Goal: Register for event/course

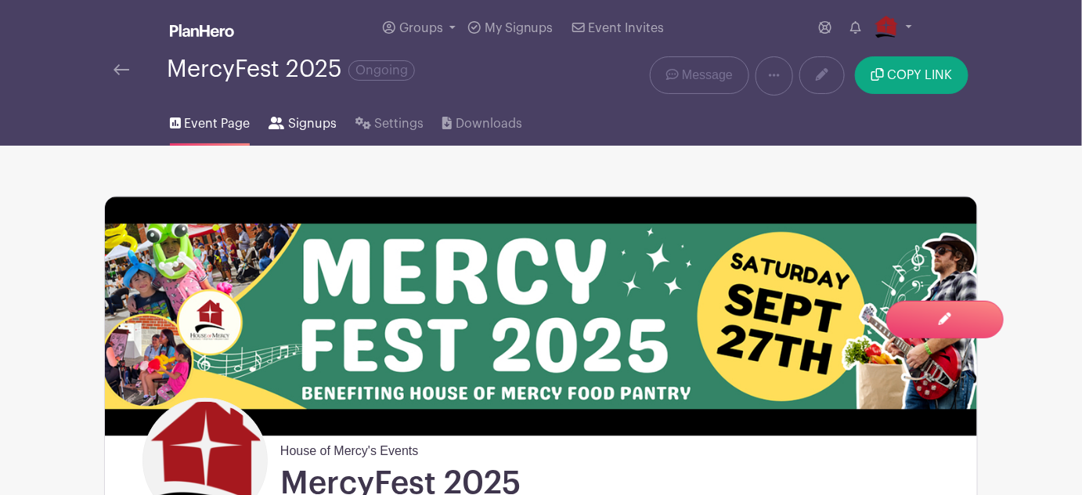
click at [307, 128] on span "Signups" at bounding box center [312, 123] width 49 height 19
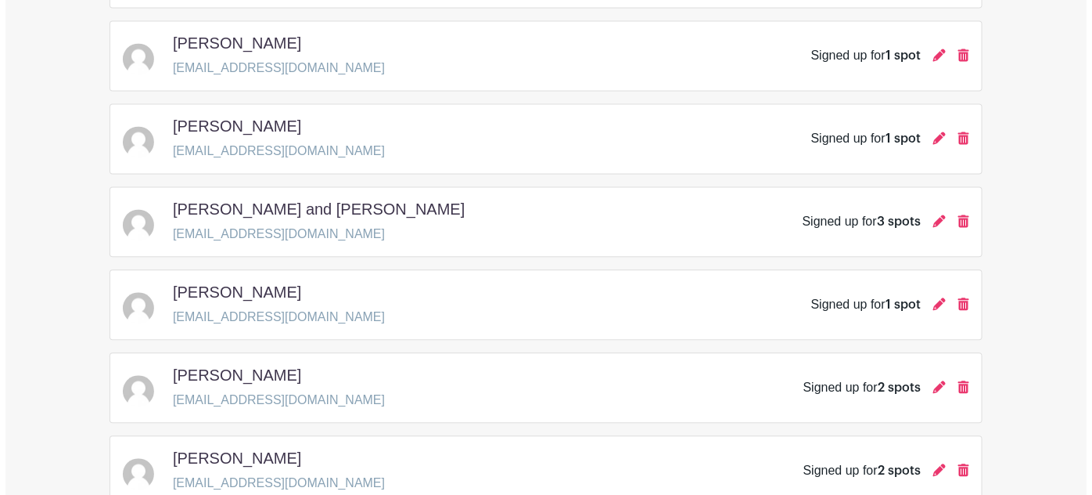
scroll to position [969, 0]
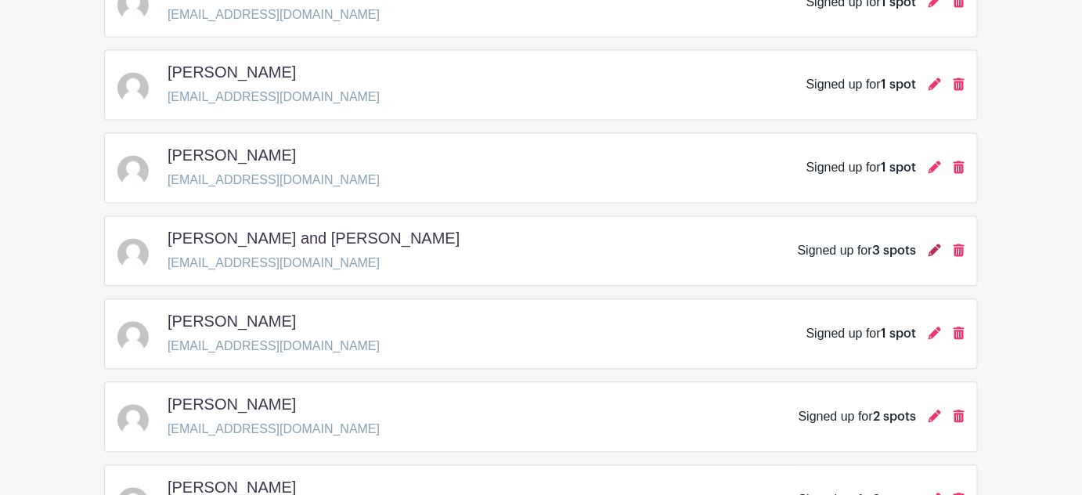
click at [936, 244] on icon at bounding box center [934, 250] width 13 height 13
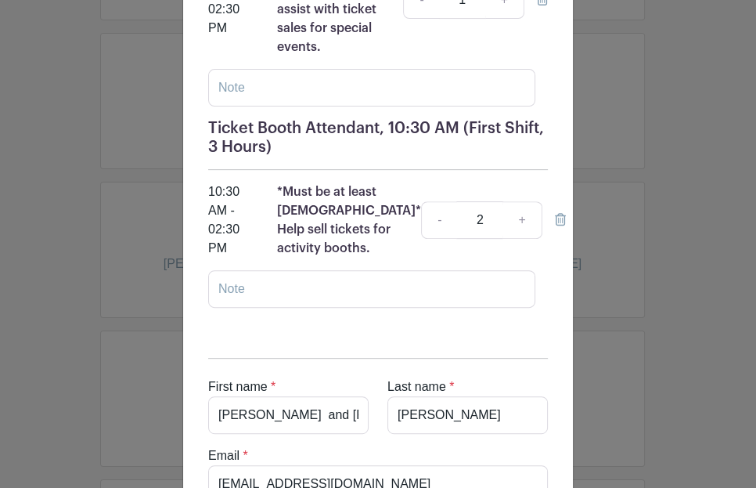
scroll to position [458, 0]
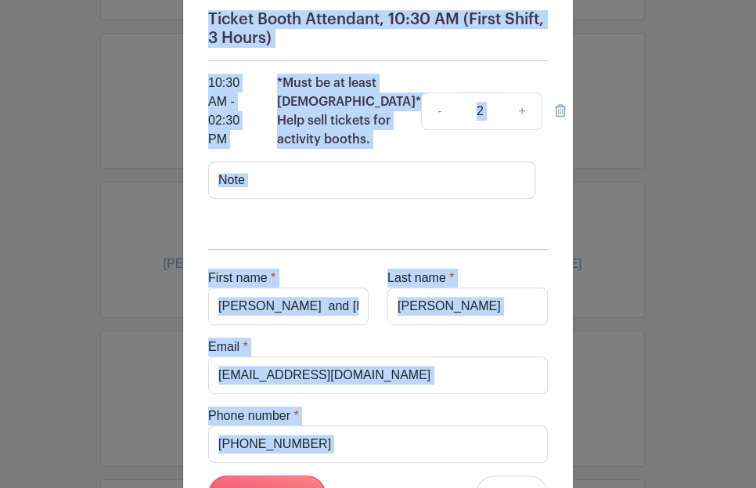
drag, startPoint x: 197, startPoint y: 93, endPoint x: 409, endPoint y: 445, distance: 410.0
click at [409, 445] on form "[DATE] 08:30 am to 07:00 pm [GEOGRAPHIC_DATA], [GEOGRAPHIC_DATA], [STREET_ADDRE…" at bounding box center [378, 124] width 365 height 930
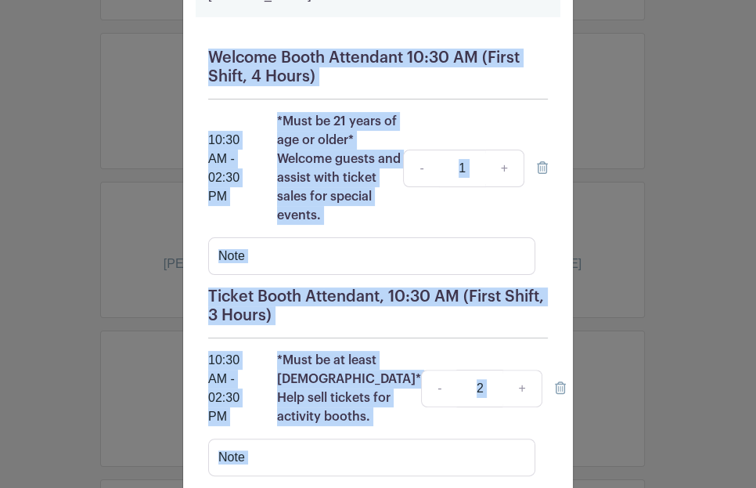
scroll to position [0, 0]
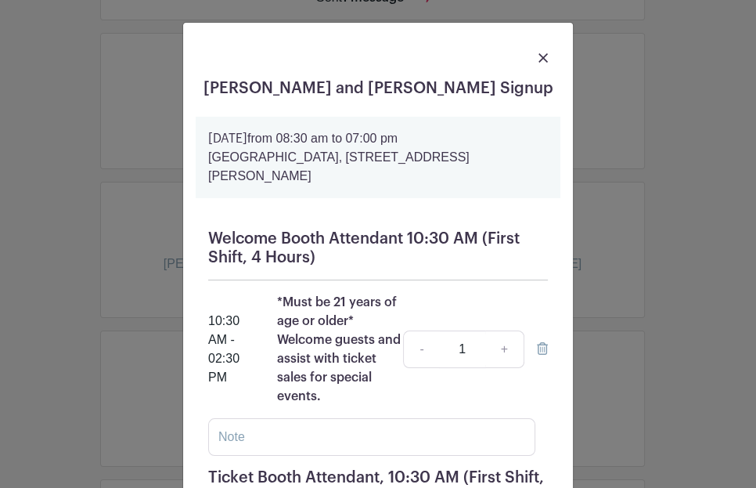
click at [208, 134] on strong "[DATE]" at bounding box center [227, 138] width 39 height 13
click at [243, 87] on h5 "[PERSON_NAME] and [PERSON_NAME] Signup" at bounding box center [378, 88] width 365 height 19
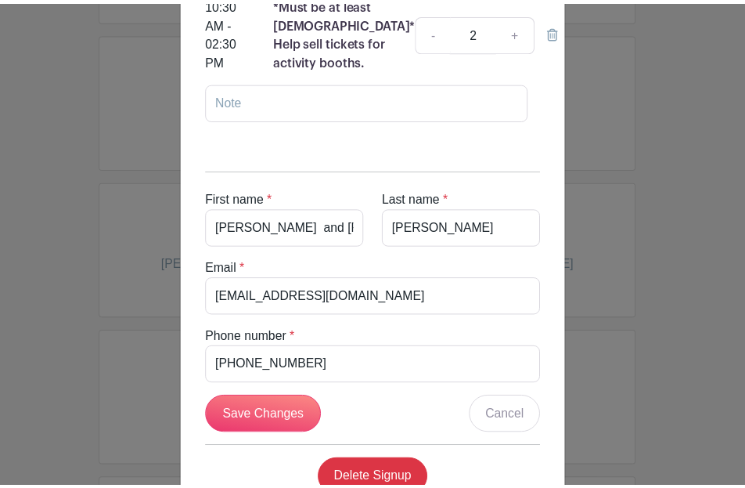
scroll to position [571, 0]
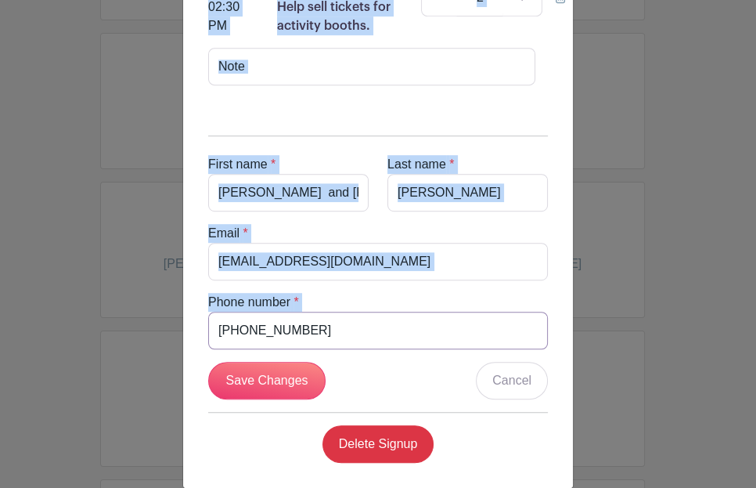
click at [329, 311] on input "[PHONE_NUMBER]" at bounding box center [378, 330] width 340 height 38
drag, startPoint x: 340, startPoint y: 315, endPoint x: 353, endPoint y: 335, distance: 23.2
click at [353, 335] on div "First name * [PERSON_NAME] and [PERSON_NAME] Last name * [PERSON_NAME] Email * …" at bounding box center [378, 292] width 365 height 365
drag, startPoint x: 325, startPoint y: 322, endPoint x: 282, endPoint y: 319, distance: 43.2
click at [324, 322] on input "[PHONE_NUMBER]" at bounding box center [378, 330] width 340 height 38
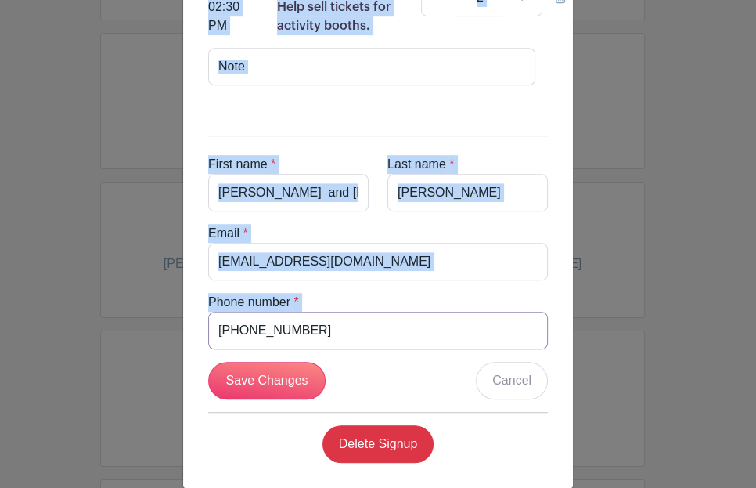
click at [279, 311] on input "[PHONE_NUMBER]" at bounding box center [378, 330] width 340 height 38
drag, startPoint x: 305, startPoint y: 308, endPoint x: 323, endPoint y: 308, distance: 18.0
click at [311, 311] on input "[PHONE_NUMBER]" at bounding box center [378, 330] width 340 height 38
click at [353, 312] on input "[PHONE_NUMBER]" at bounding box center [378, 330] width 340 height 38
click at [366, 311] on input "[PHONE_NUMBER]" at bounding box center [378, 330] width 340 height 38
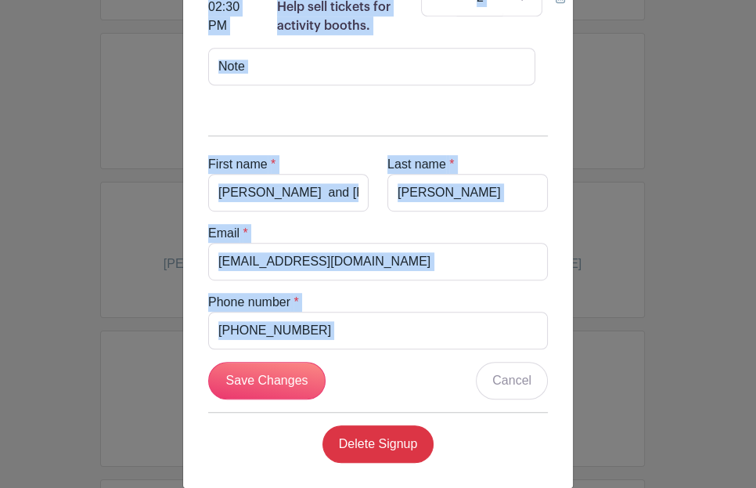
drag, startPoint x: 371, startPoint y: 293, endPoint x: 380, endPoint y: 351, distance: 58.7
click at [380, 351] on div "First name * [PERSON_NAME] and [PERSON_NAME] Last name * [PERSON_NAME] Email * …" at bounding box center [378, 292] width 365 height 365
copy div "[PERSON_NAME] and [PERSON_NAME] Signup [DATE] 08:30 am to 07:00 pm [GEOGRAPHIC_…"
click at [628, 387] on div "[PERSON_NAME] and [PERSON_NAME] Signup [DATE] 08:30 am to 07:00 pm [GEOGRAPHIC_…" at bounding box center [378, 244] width 756 height 488
